Goal: Task Accomplishment & Management: Use online tool/utility

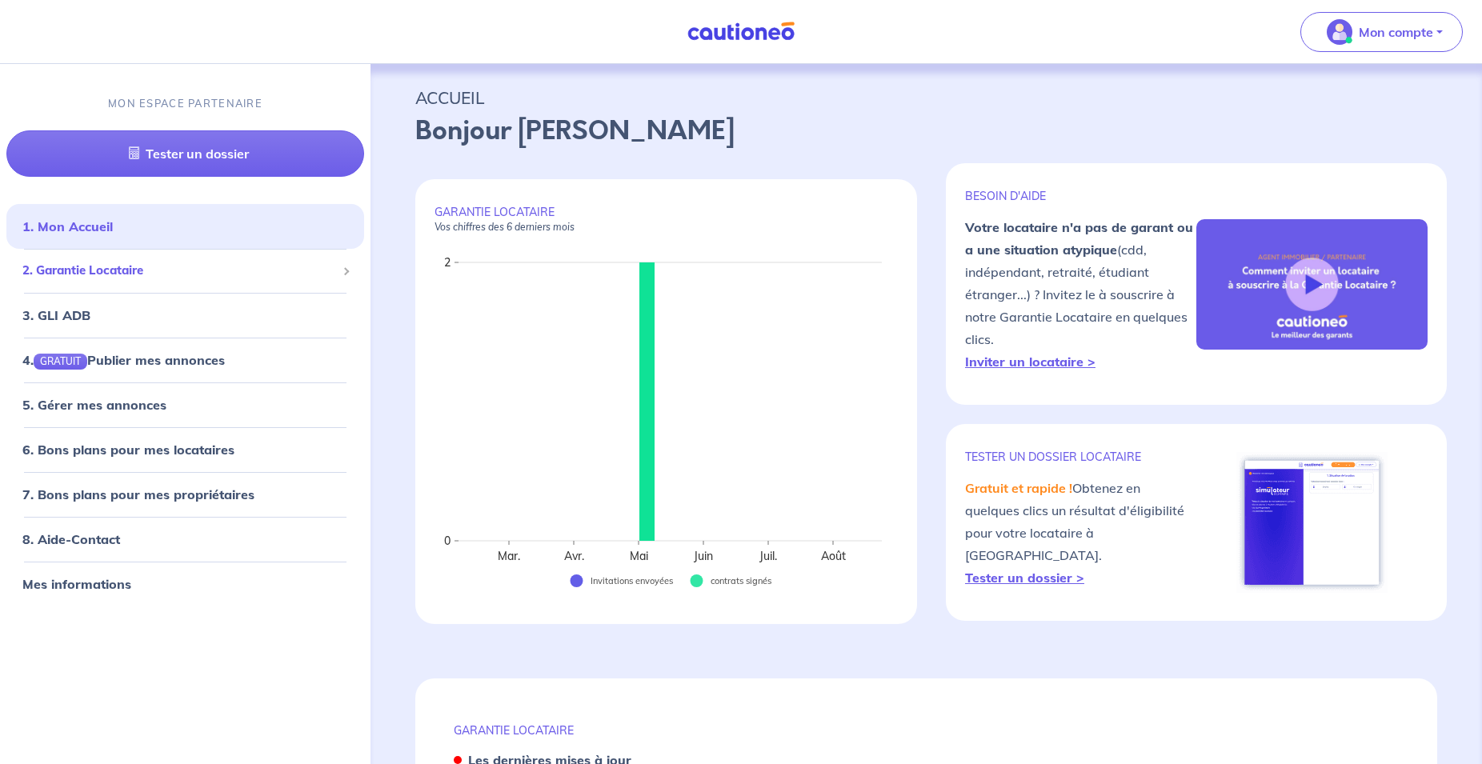
click at [111, 267] on span "2. Garantie Locataire" at bounding box center [179, 271] width 314 height 18
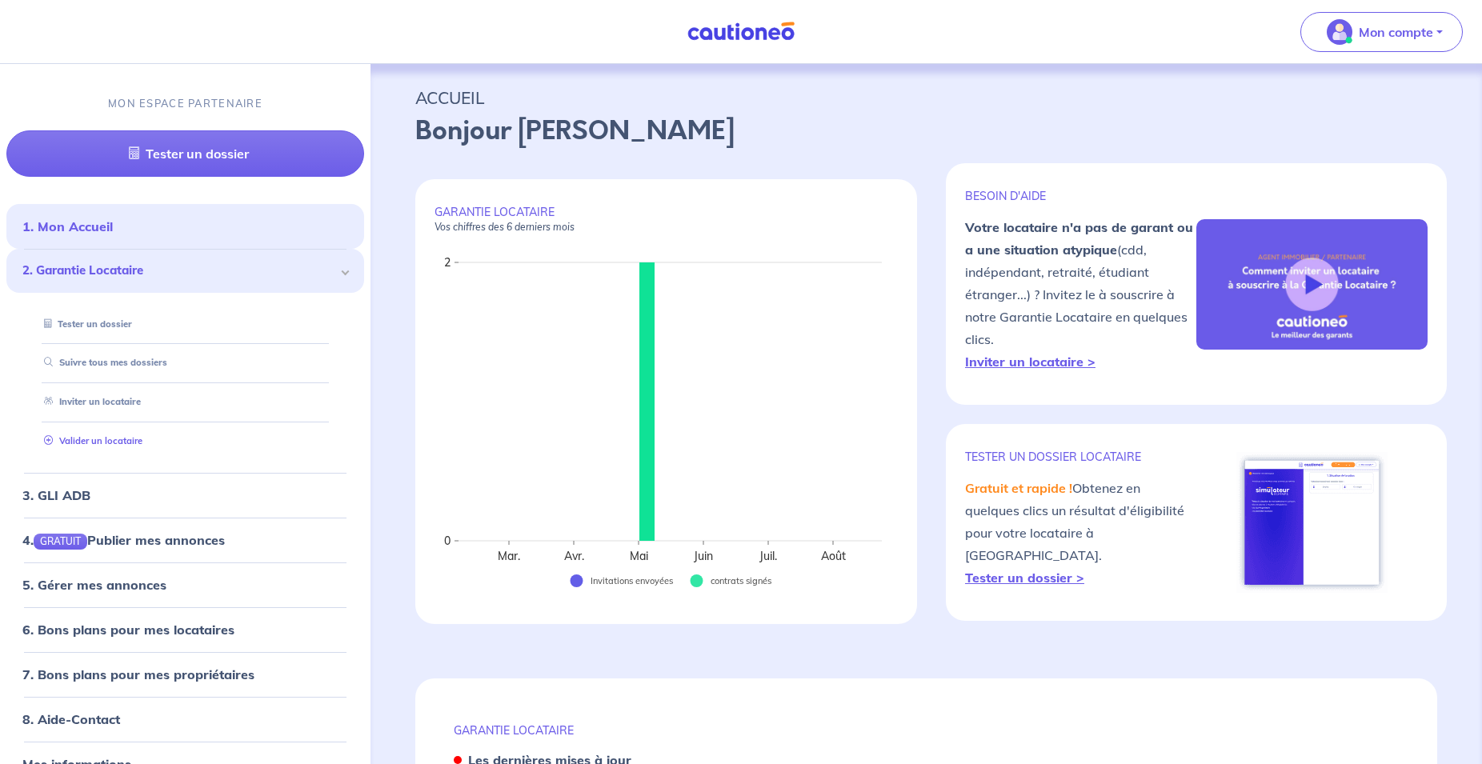
click at [132, 438] on link "Valider un locataire" at bounding box center [90, 440] width 105 height 11
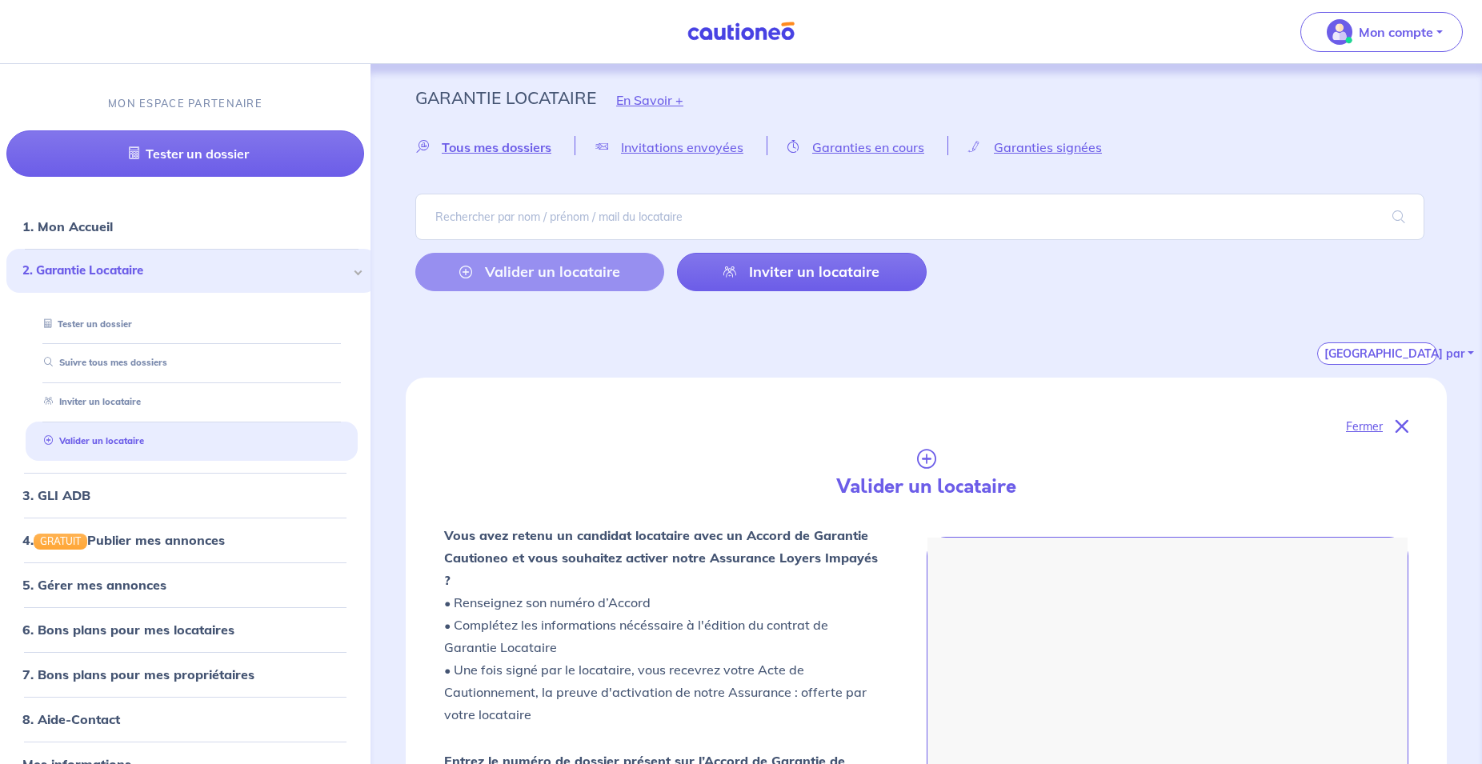
scroll to position [427, 0]
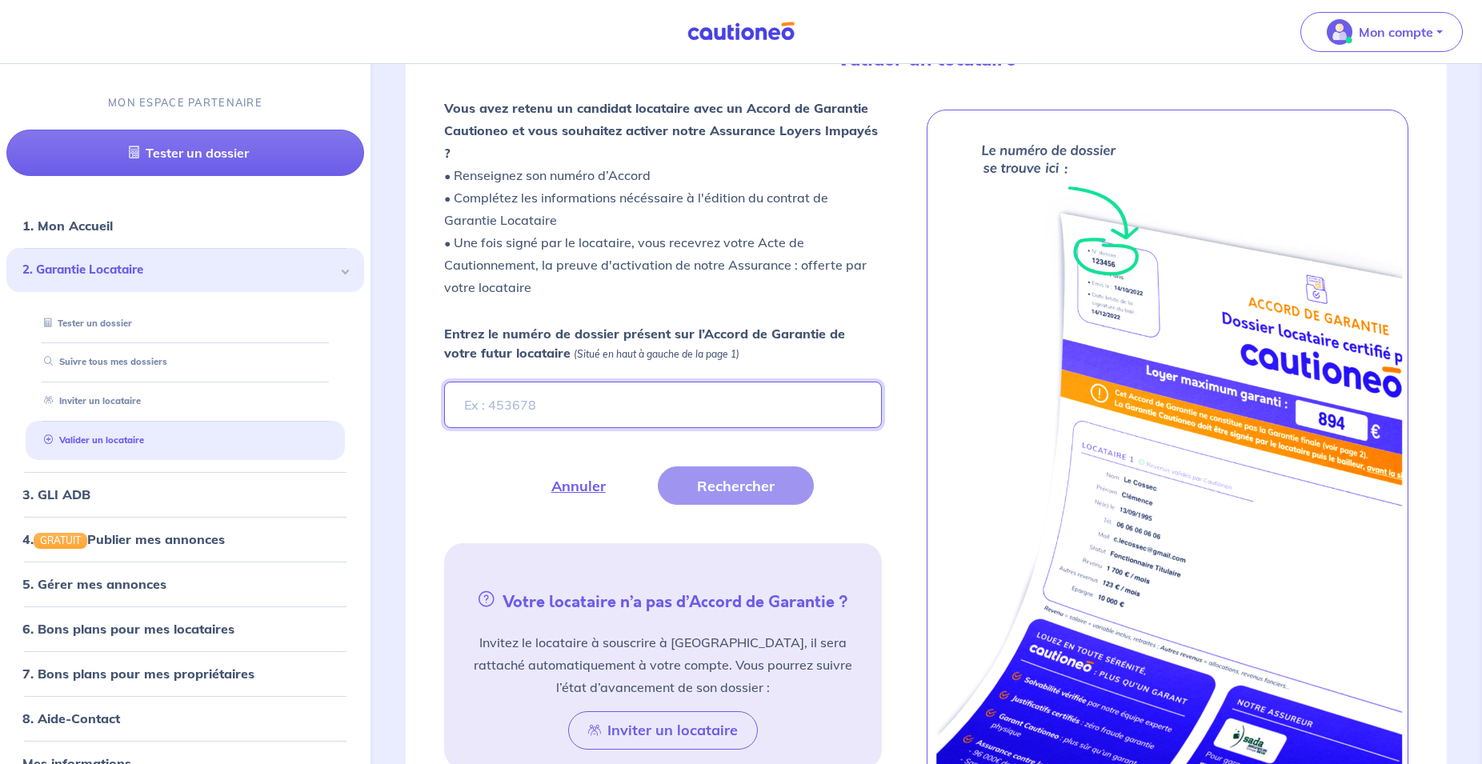
click at [636, 382] on input "Entrez le numéro de dossier présent sur l’Accord de Garantie de votre futur loc…" at bounding box center [663, 405] width 438 height 46
click at [626, 387] on input "Entrez le numéro de dossier présent sur l’Accord de Garantie de votre futur loc…" at bounding box center [663, 405] width 438 height 46
type input "a9QTAj"
click at [698, 470] on button "Rechercher" at bounding box center [736, 486] width 156 height 38
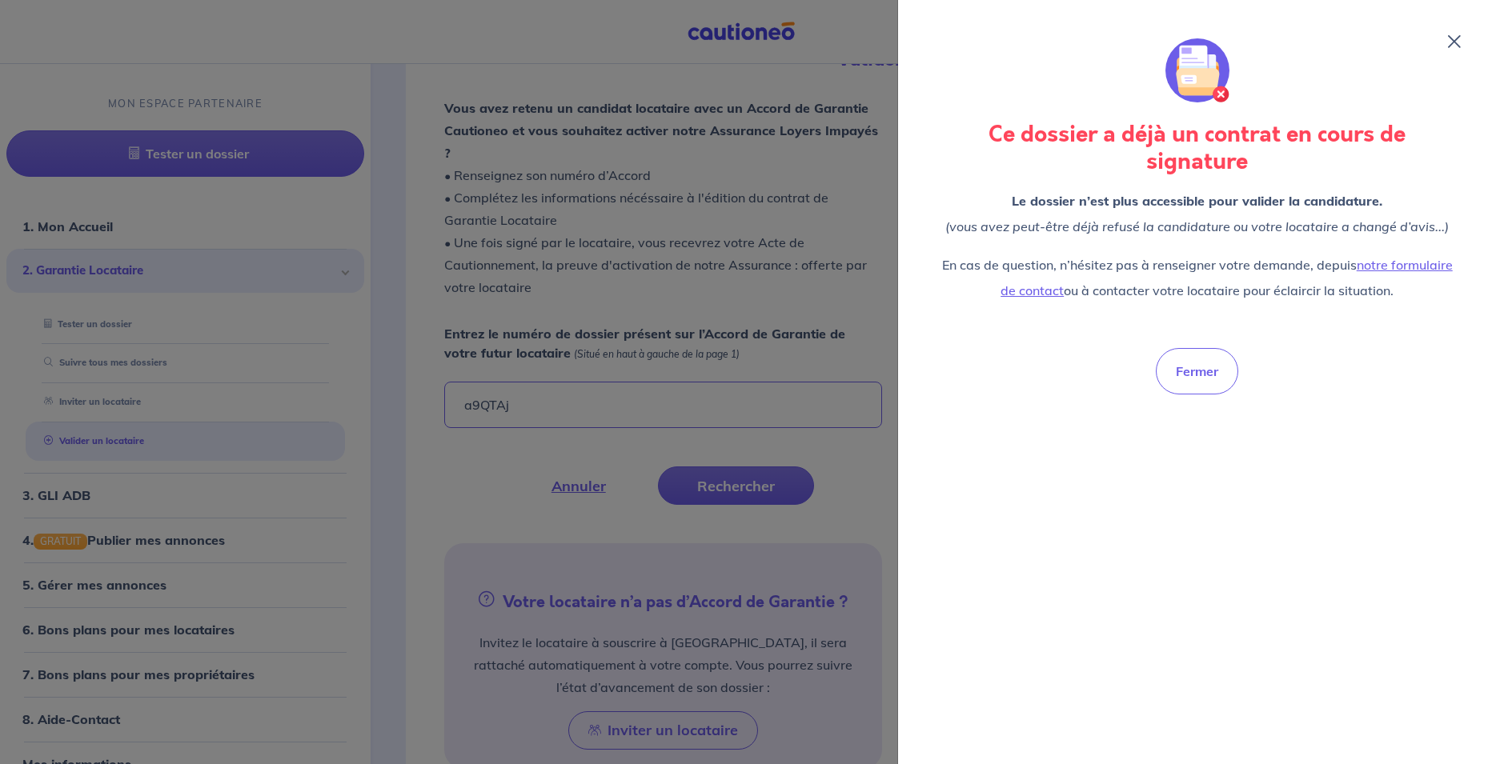
click at [536, 217] on div at bounding box center [748, 382] width 1496 height 764
